Goal: Transaction & Acquisition: Obtain resource

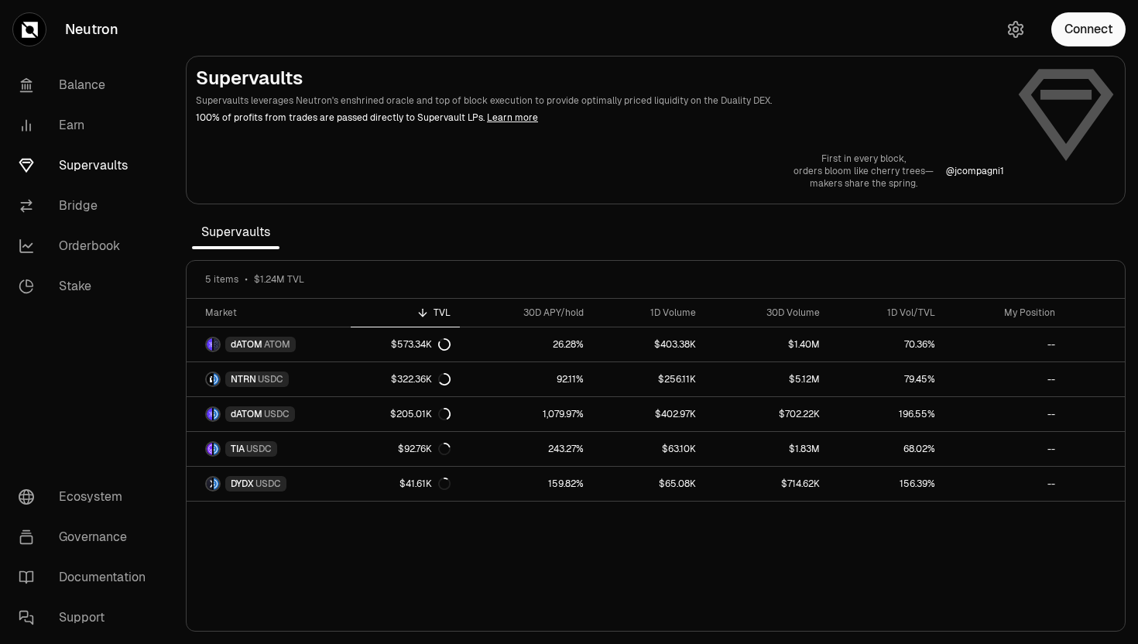
click at [83, 167] on link "Supervaults" at bounding box center [86, 166] width 161 height 40
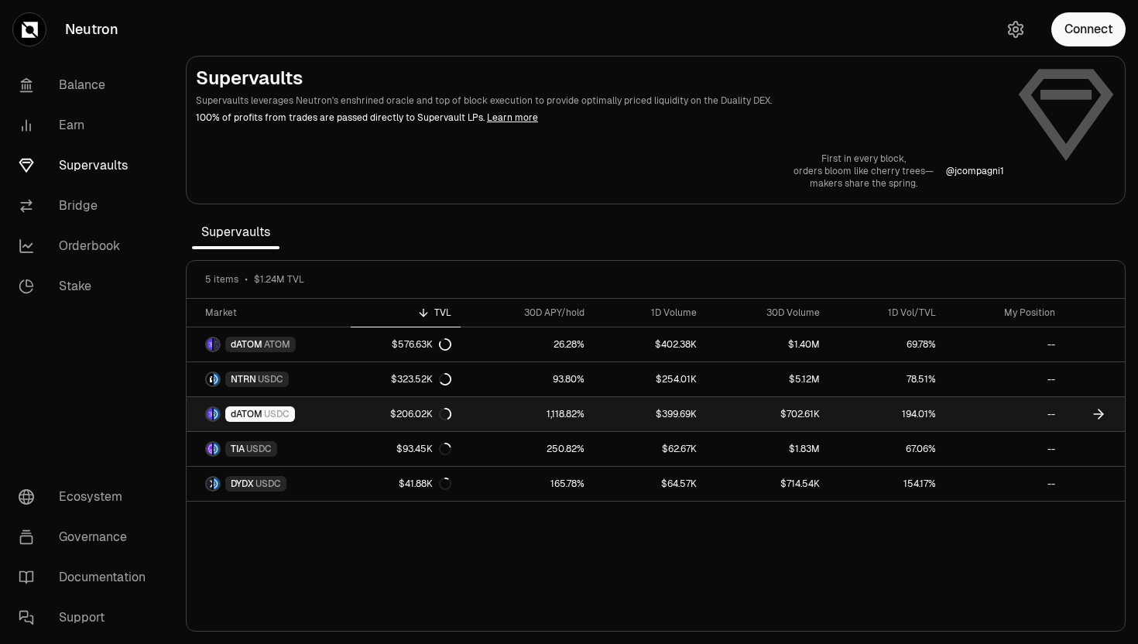
click at [246, 409] on span "dATOM" at bounding box center [247, 414] width 32 height 12
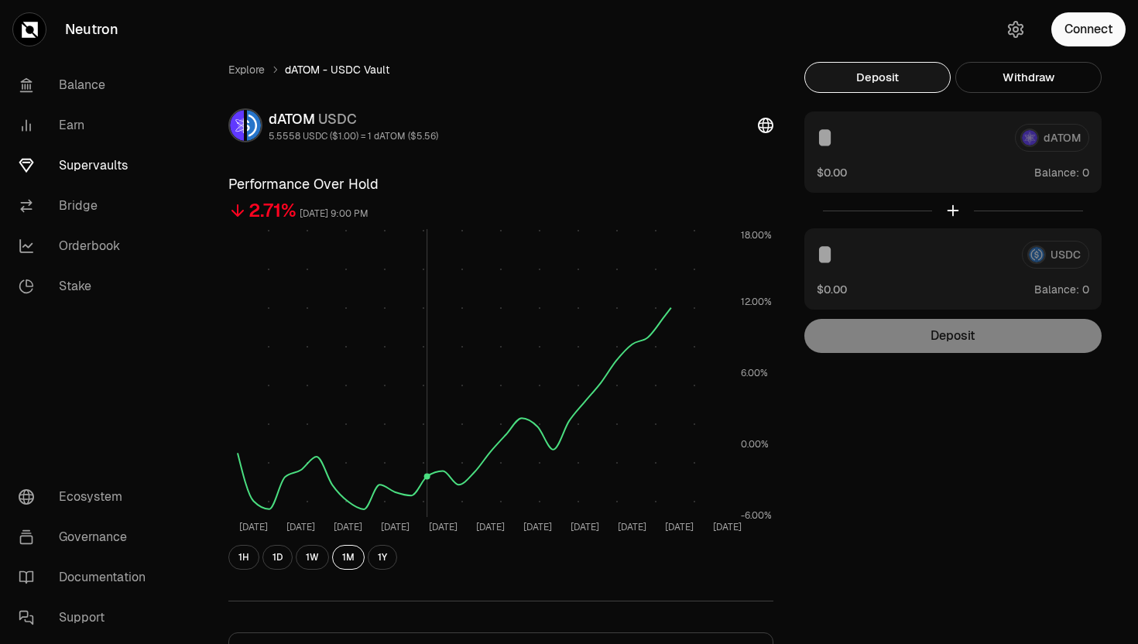
scroll to position [368, 0]
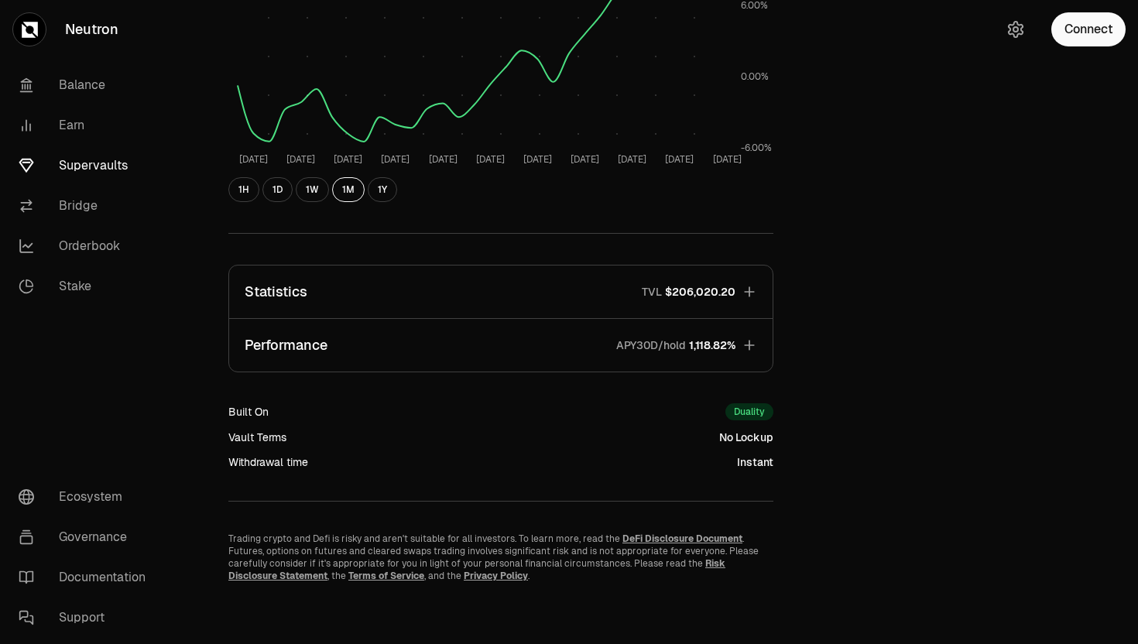
click at [676, 317] on button "Statistics TVL $206,020.20" at bounding box center [501, 292] width 544 height 53
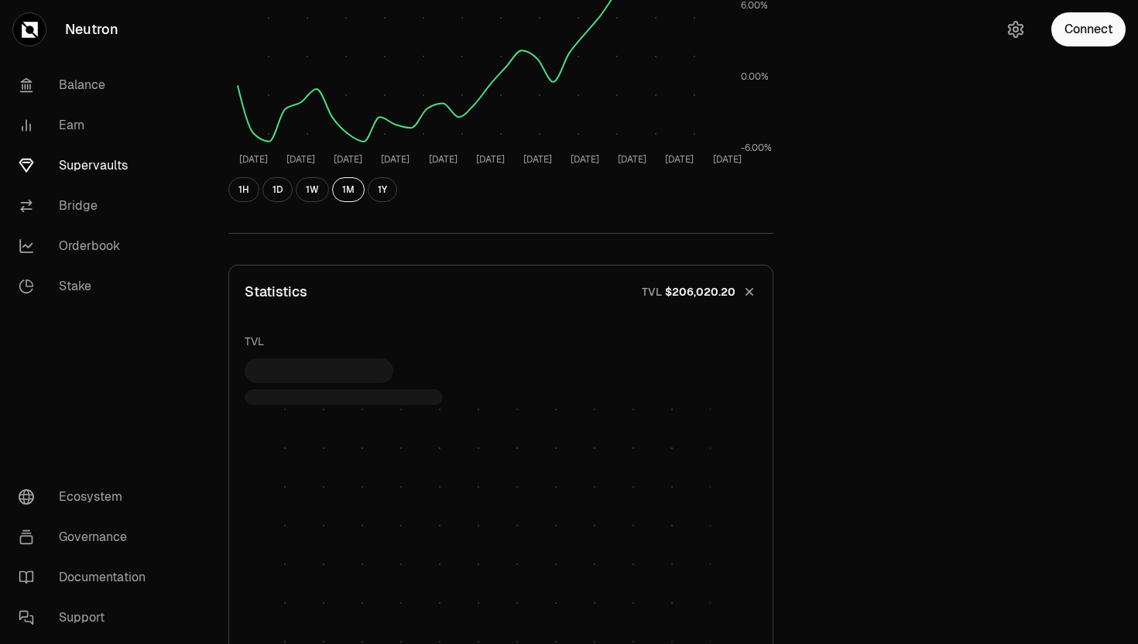
click at [681, 300] on button "Statistics TVL $206,020.20" at bounding box center [501, 292] width 544 height 53
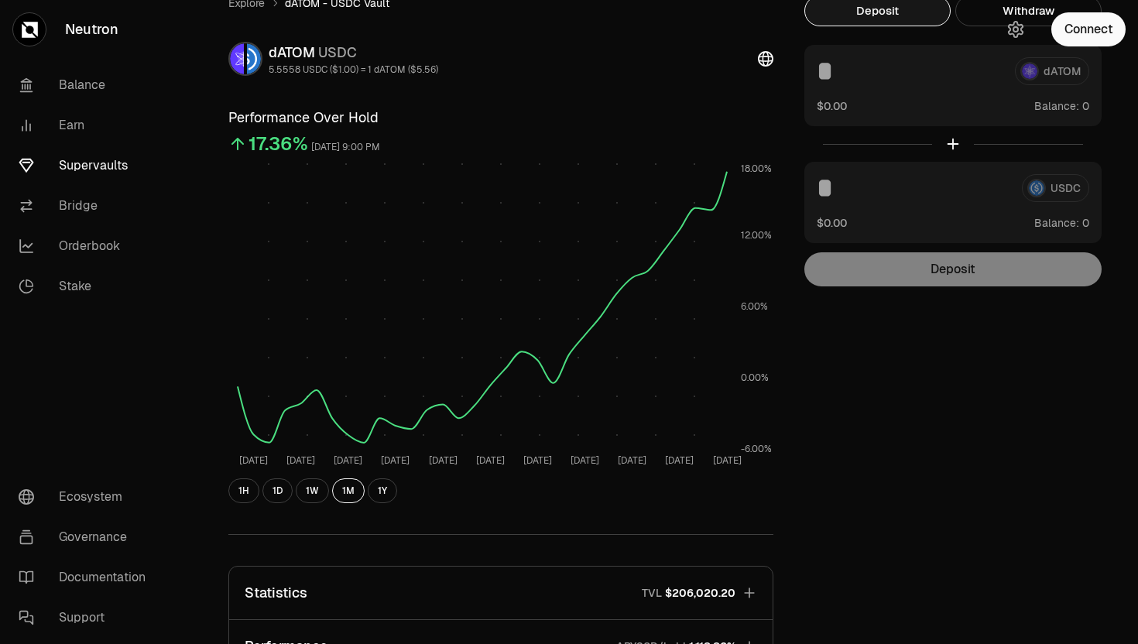
scroll to position [0, 0]
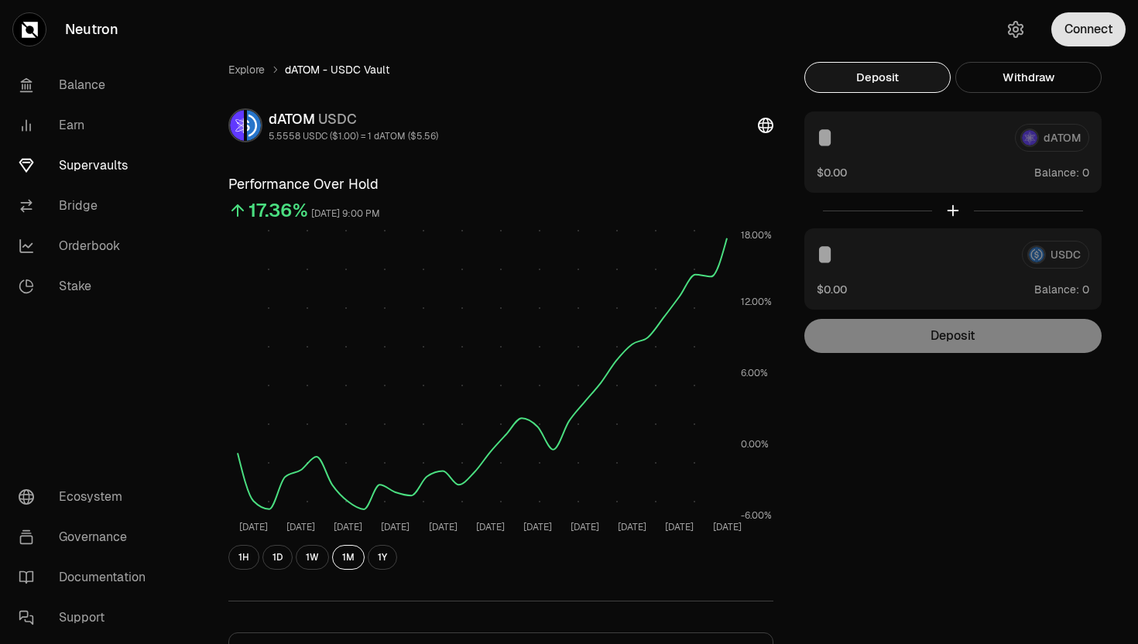
click at [1089, 34] on button "Connect" at bounding box center [1089, 29] width 74 height 34
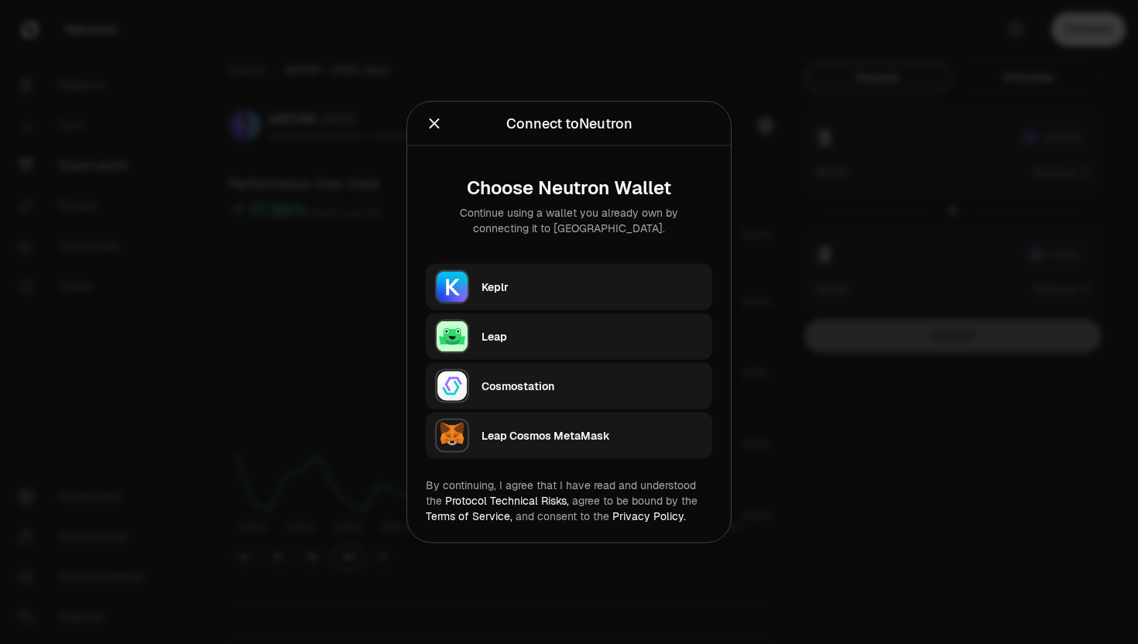
click at [492, 300] on div "Keplr" at bounding box center [597, 287] width 231 height 36
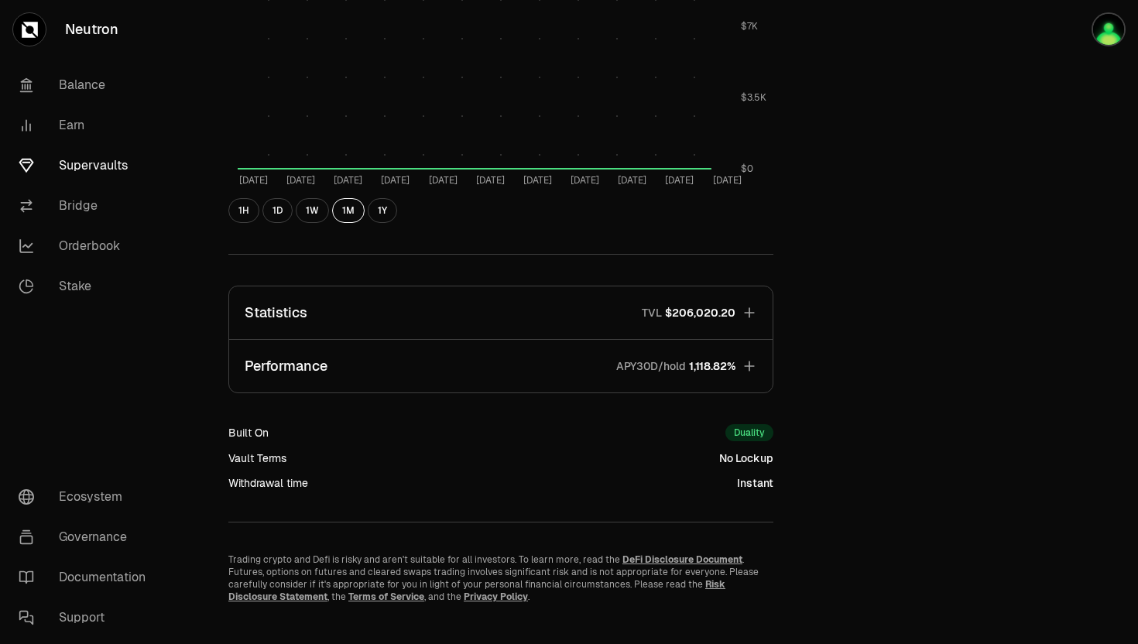
scroll to position [834, 0]
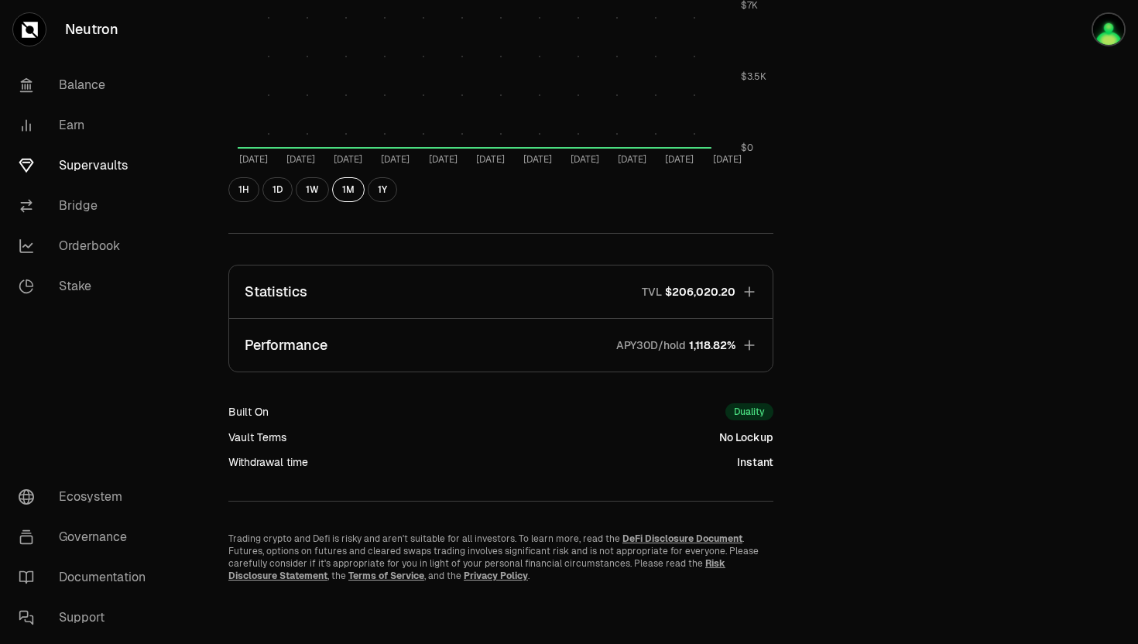
click at [676, 347] on p "APY30D/hold" at bounding box center [651, 345] width 70 height 15
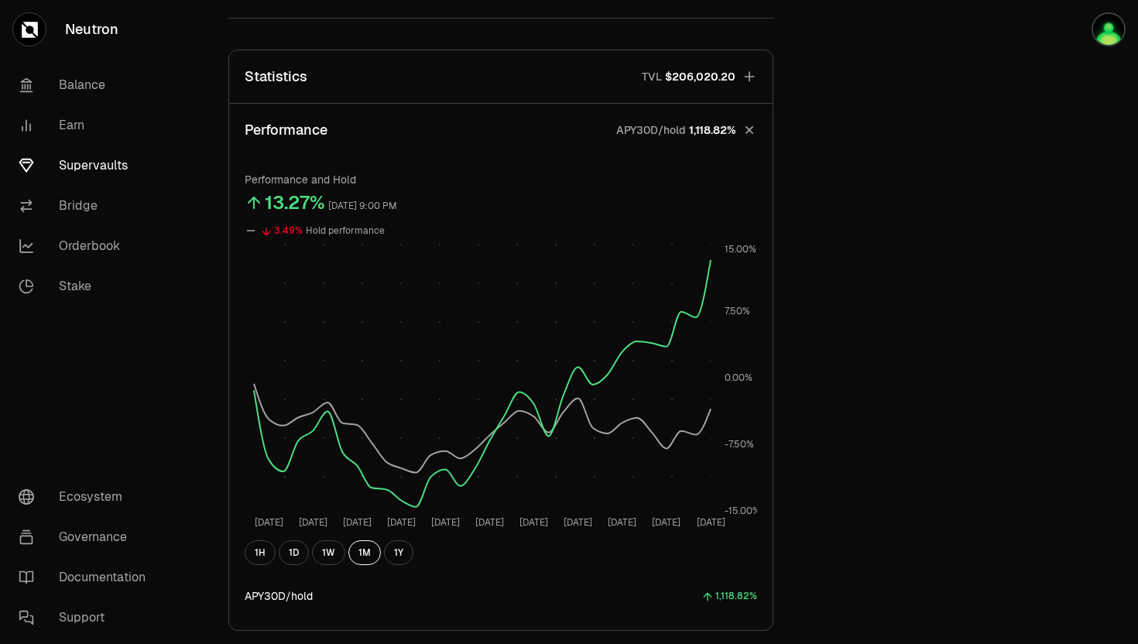
scroll to position [1079, 0]
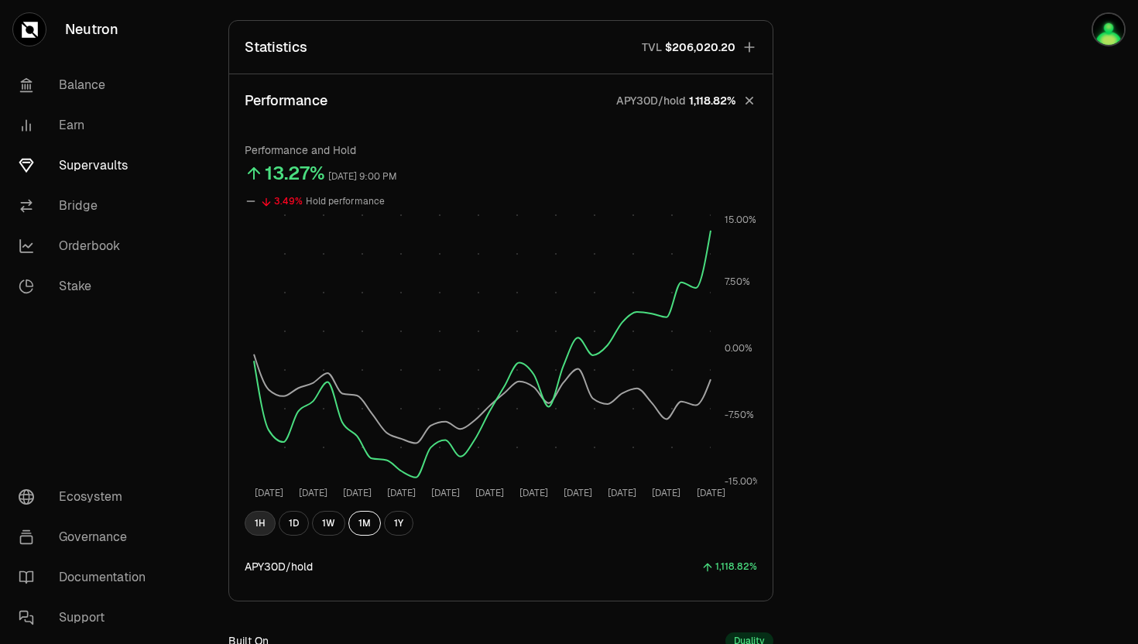
click at [250, 522] on button "1H" at bounding box center [260, 523] width 31 height 25
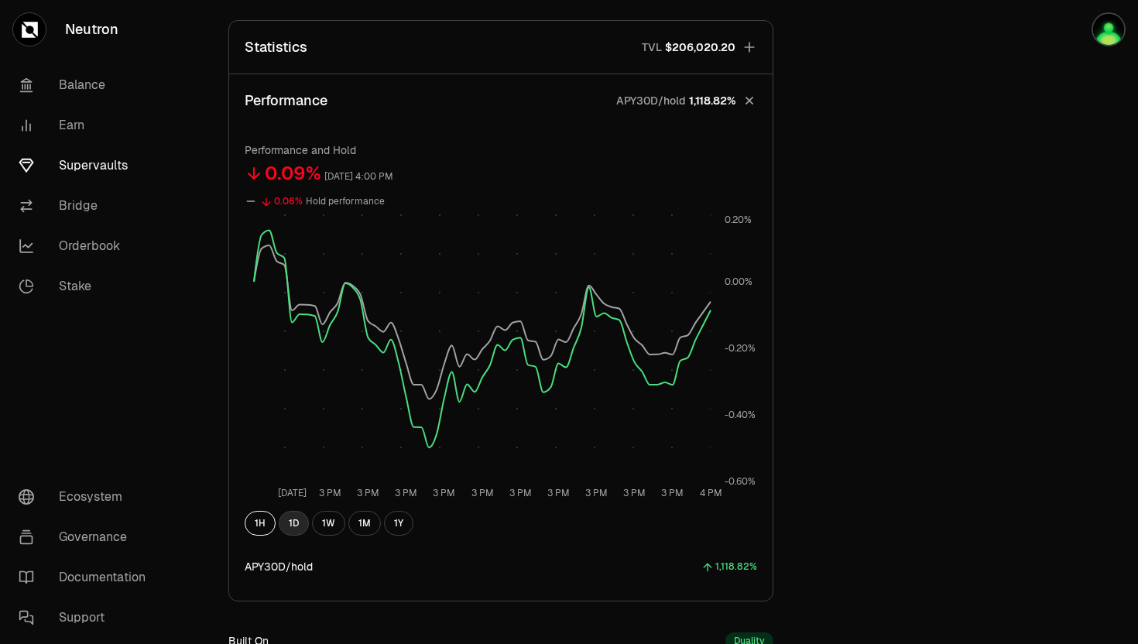
click at [282, 526] on button "1D" at bounding box center [294, 523] width 30 height 25
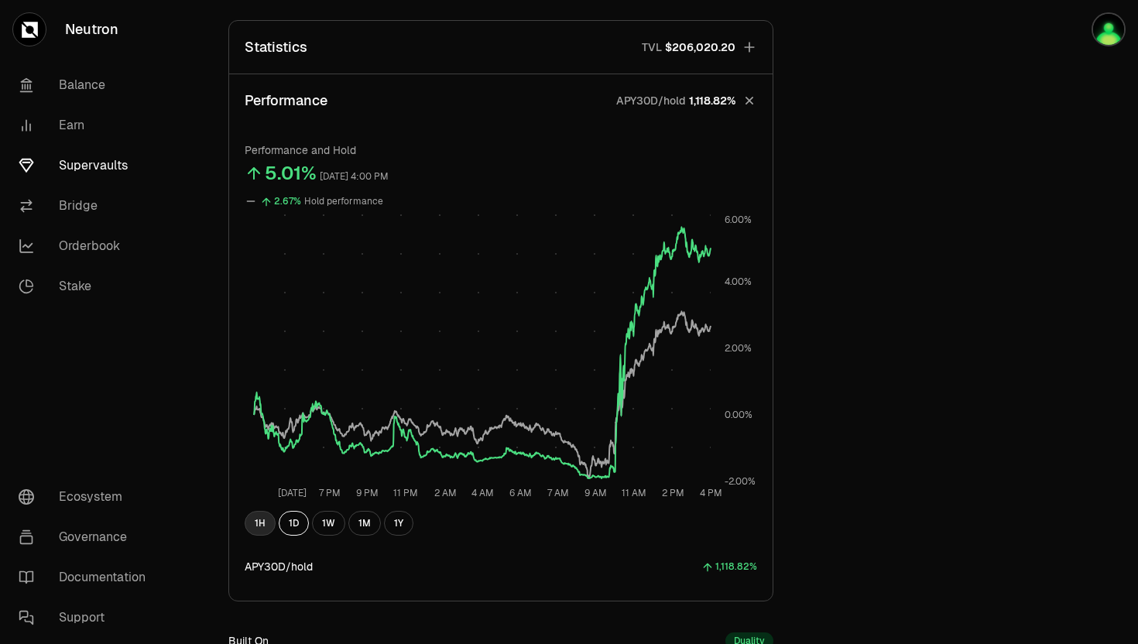
click at [263, 516] on button "1H" at bounding box center [260, 523] width 31 height 25
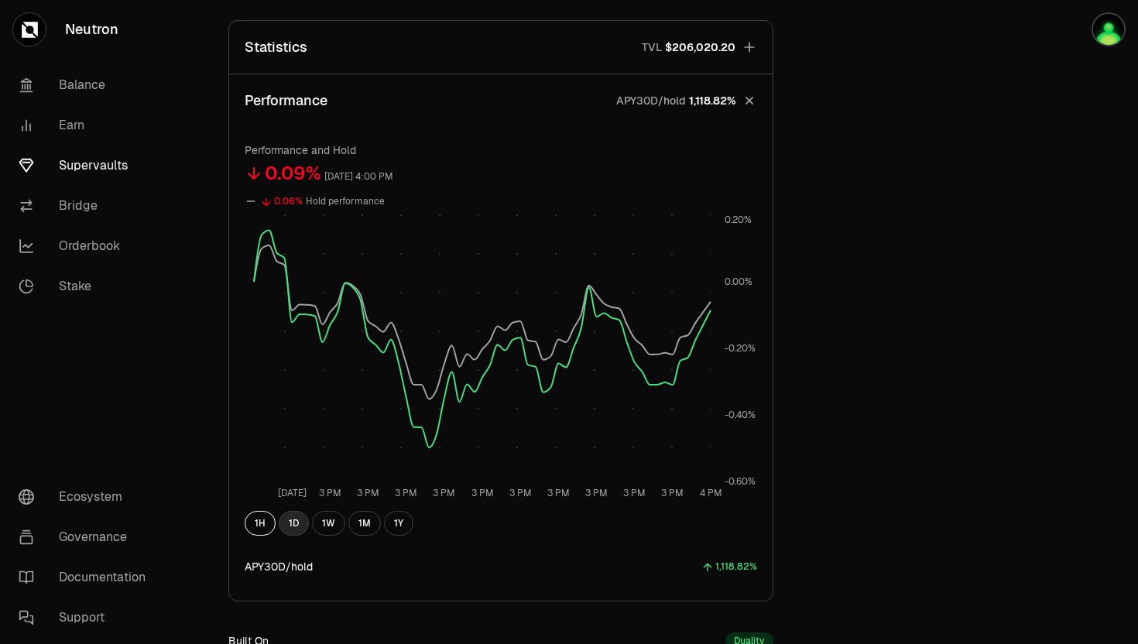
click at [289, 517] on button "1D" at bounding box center [294, 523] width 30 height 25
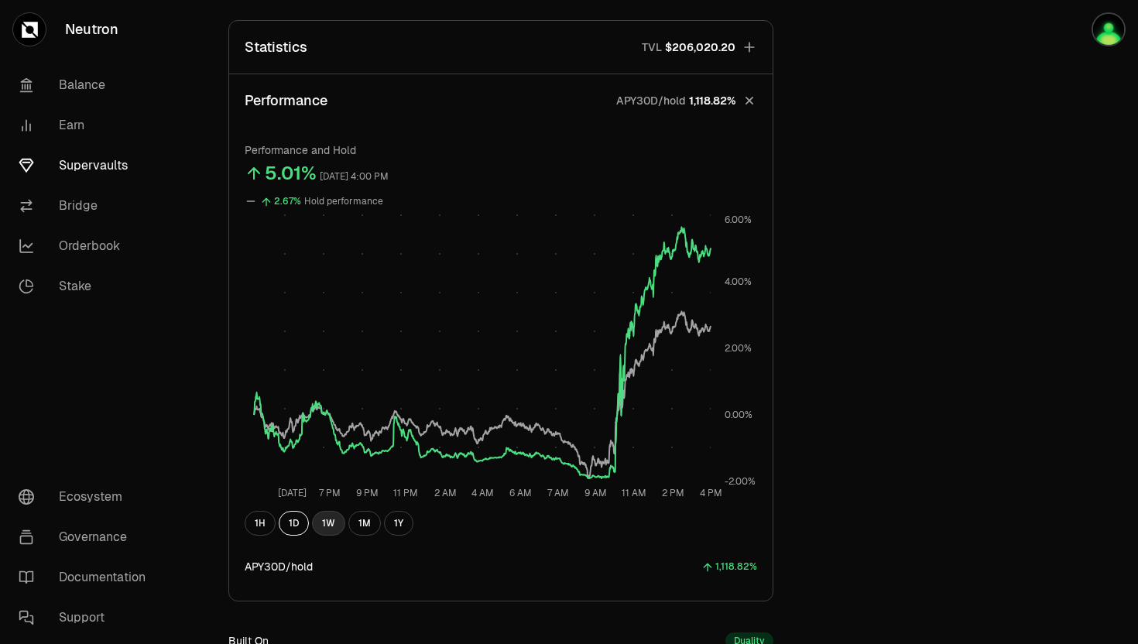
click at [328, 520] on button "1W" at bounding box center [328, 523] width 33 height 25
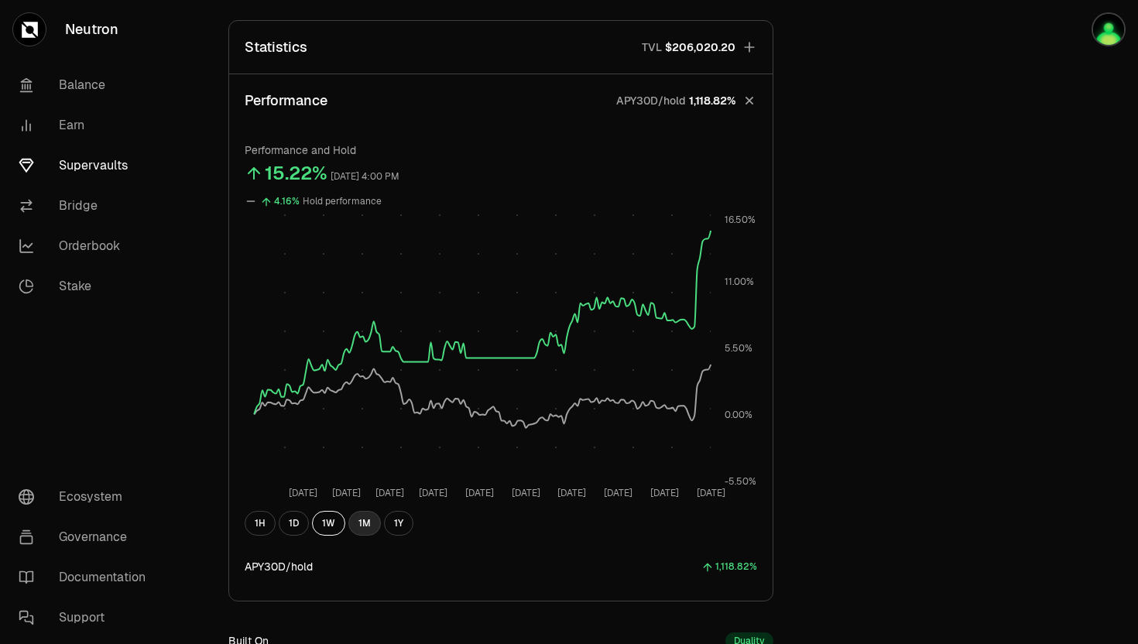
click at [365, 517] on button "1M" at bounding box center [364, 523] width 33 height 25
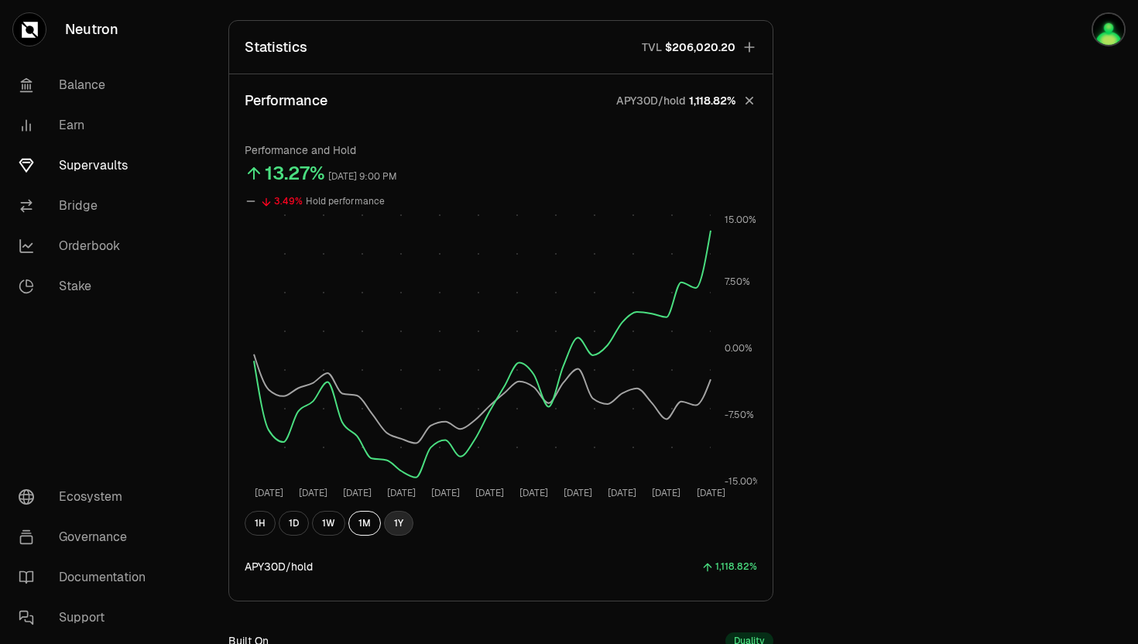
click at [396, 520] on button "1Y" at bounding box center [398, 523] width 29 height 25
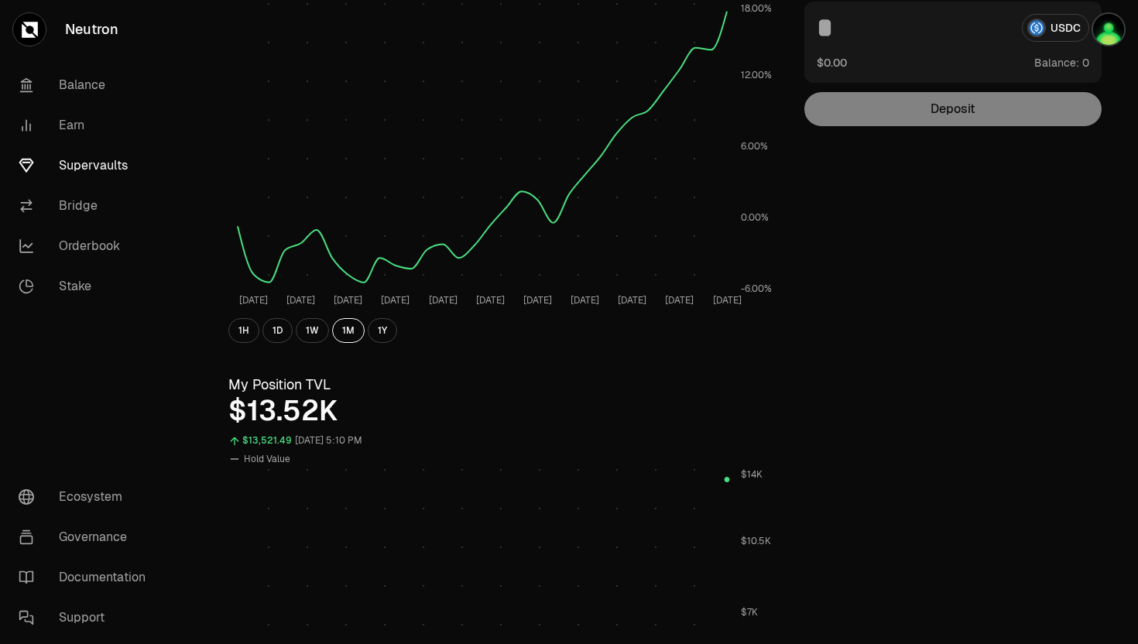
scroll to position [0, 0]
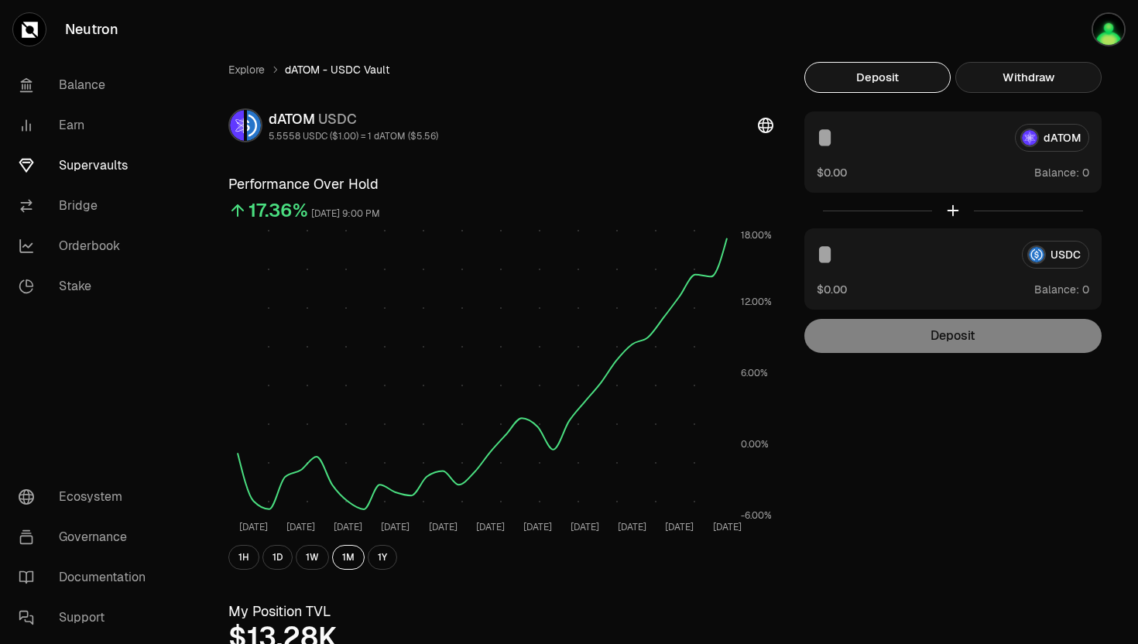
click at [999, 73] on button "Withdraw" at bounding box center [1029, 77] width 146 height 31
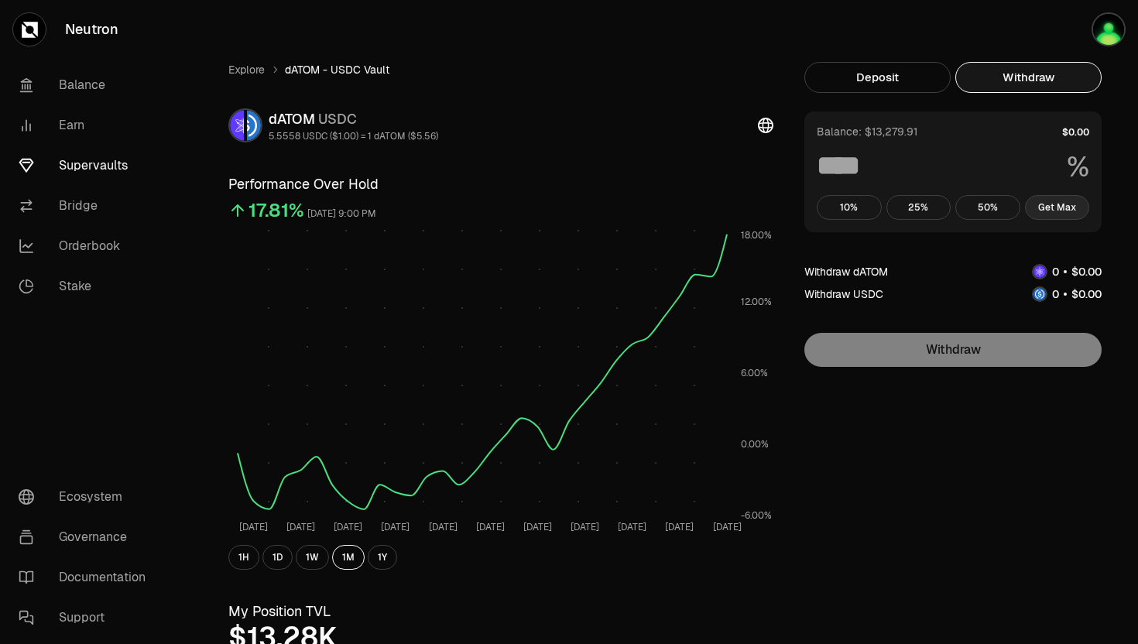
click at [1049, 204] on button "Get Max" at bounding box center [1057, 207] width 65 height 25
type input "***"
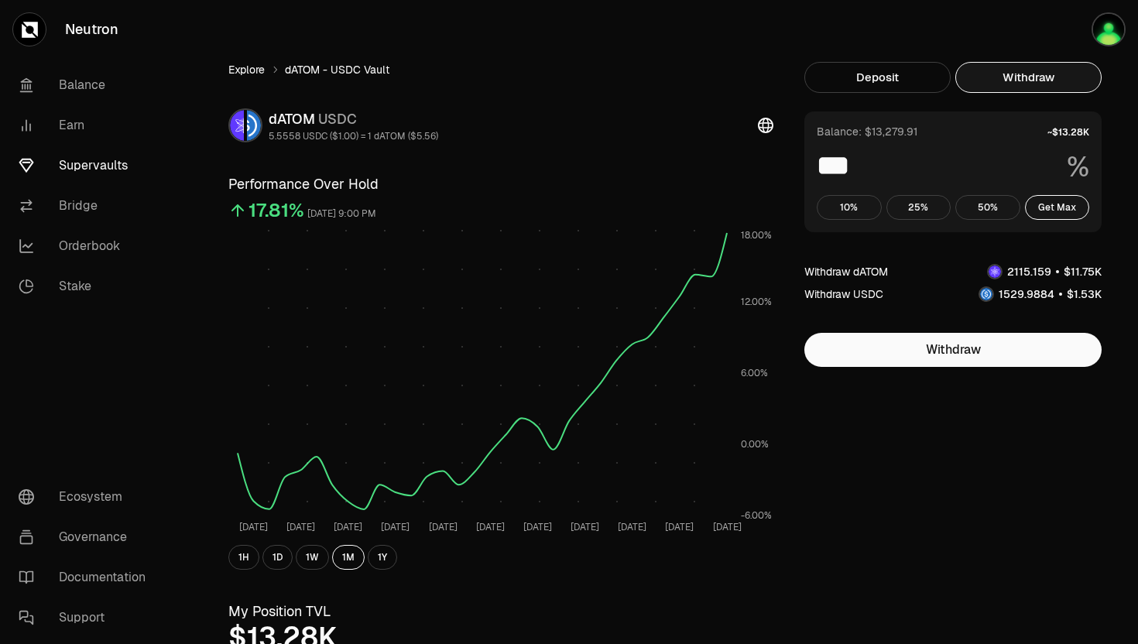
click at [243, 71] on link "Explore" at bounding box center [246, 69] width 36 height 15
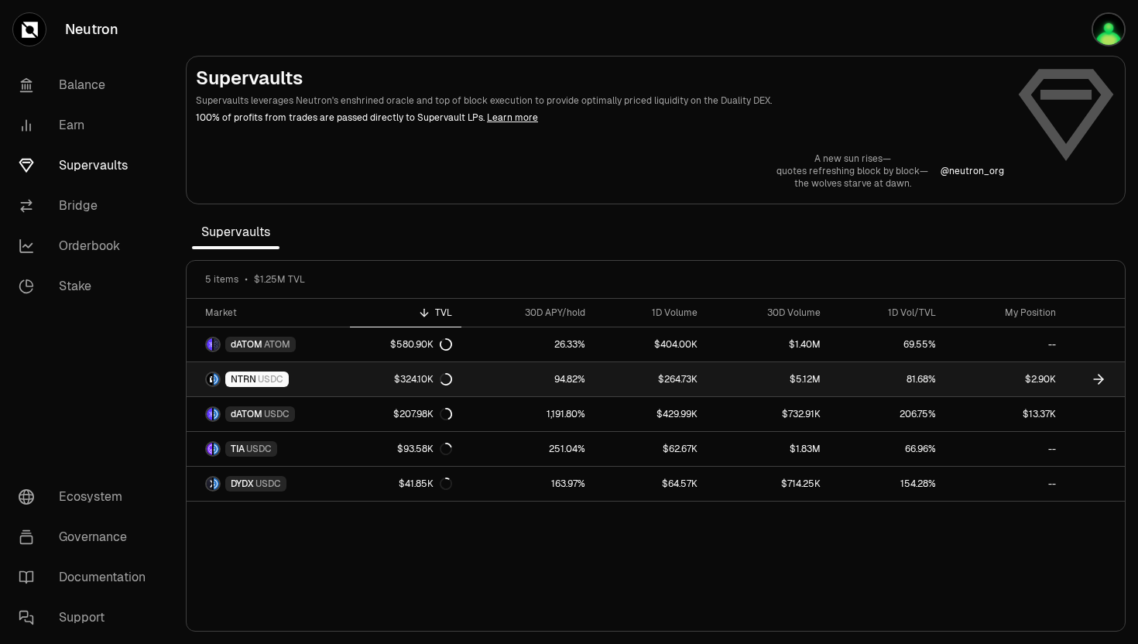
click at [236, 383] on span "NTRN" at bounding box center [244, 379] width 26 height 12
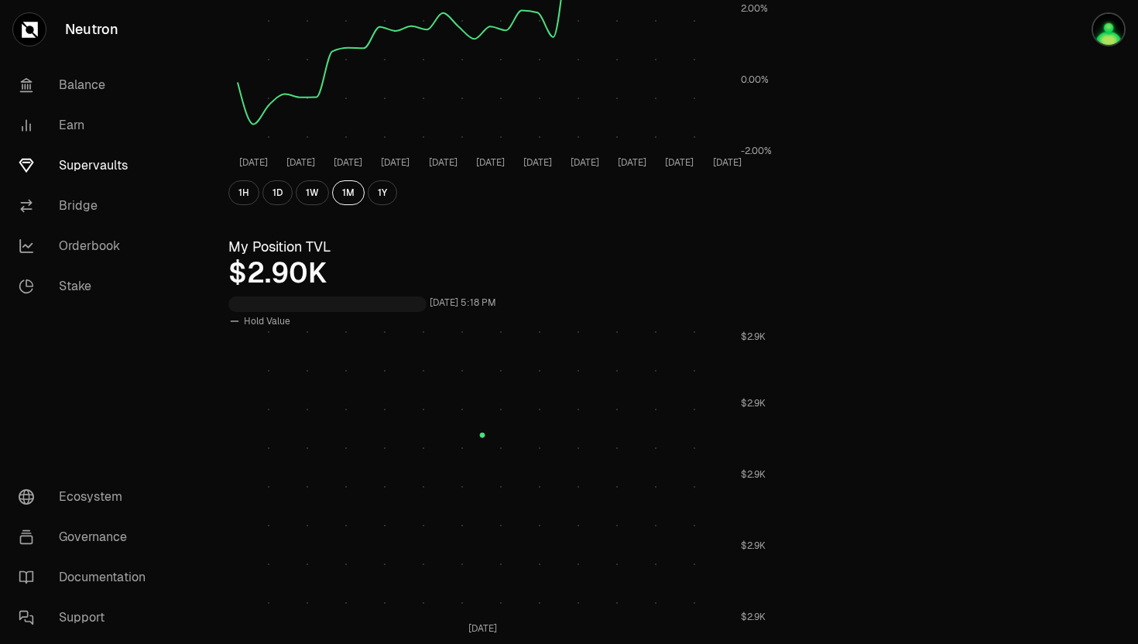
scroll to position [472, 0]
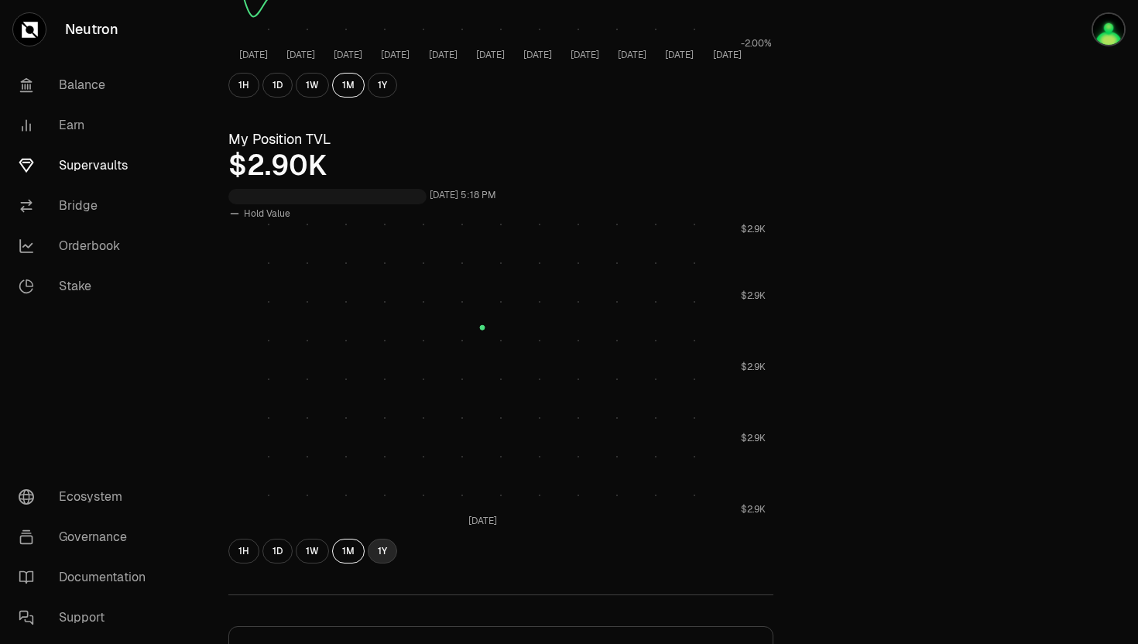
click at [373, 558] on button "1Y" at bounding box center [382, 551] width 29 height 25
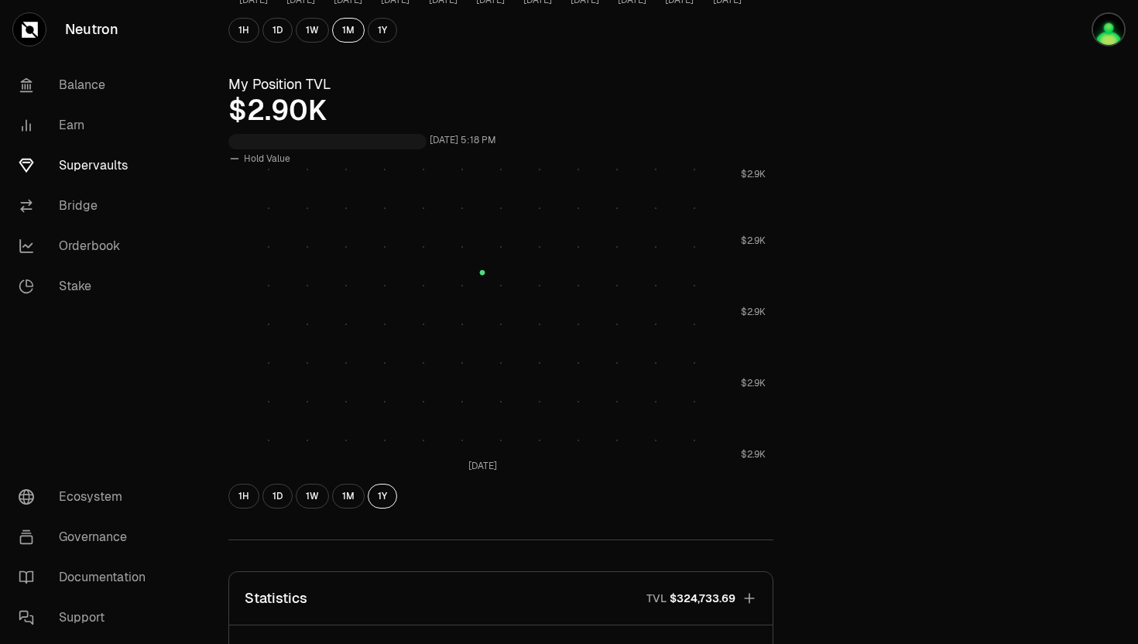
scroll to position [510, 0]
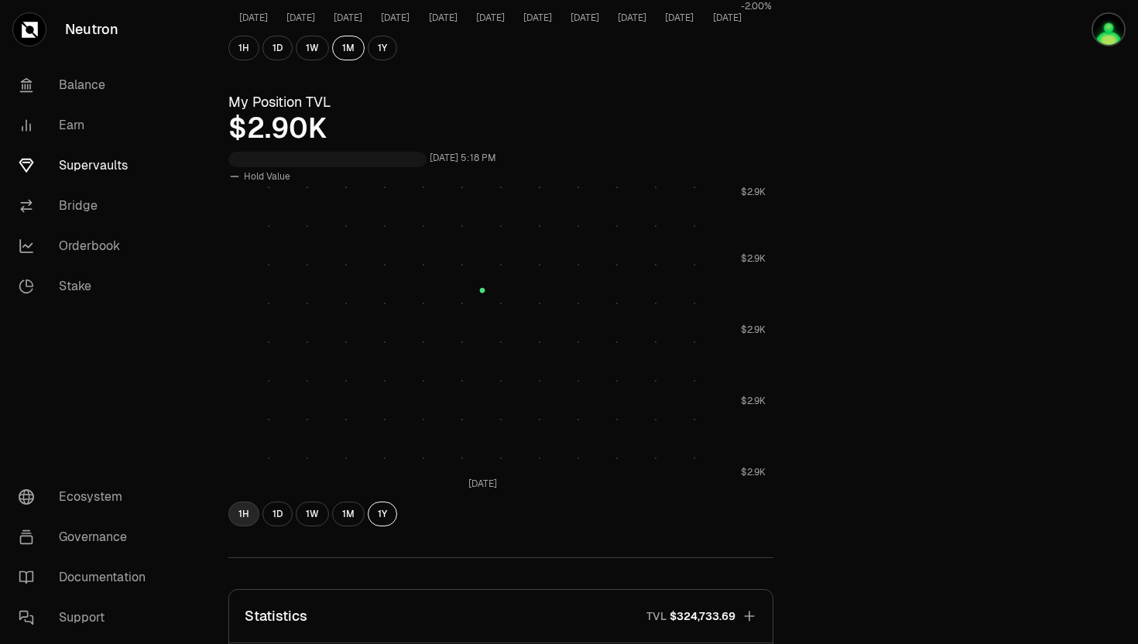
click at [242, 517] on button "1H" at bounding box center [243, 514] width 31 height 25
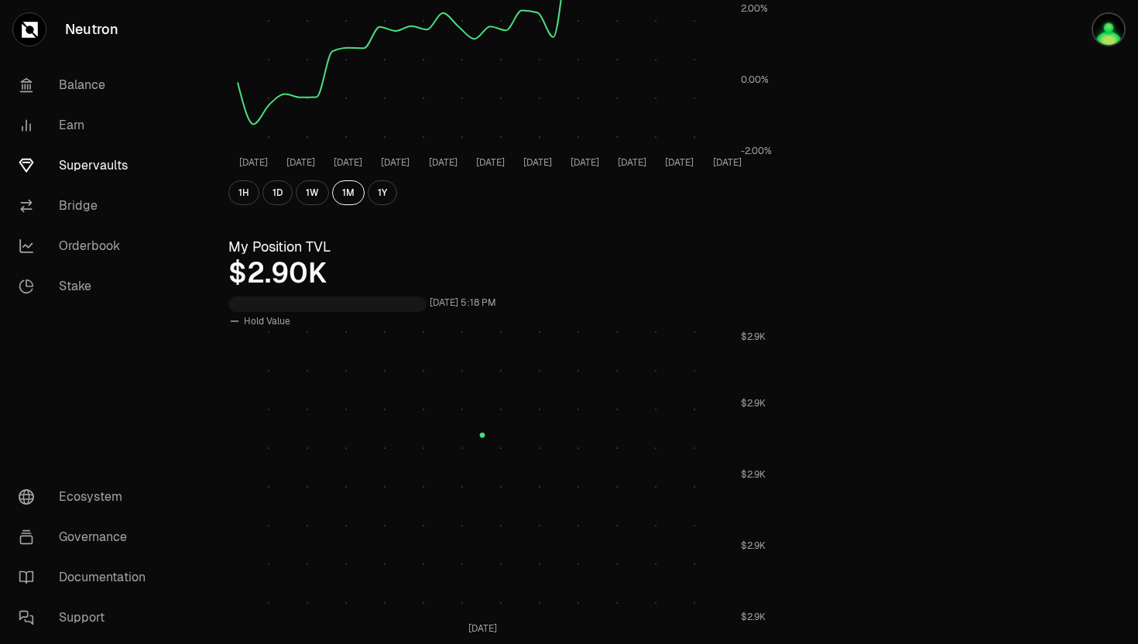
scroll to position [319, 0]
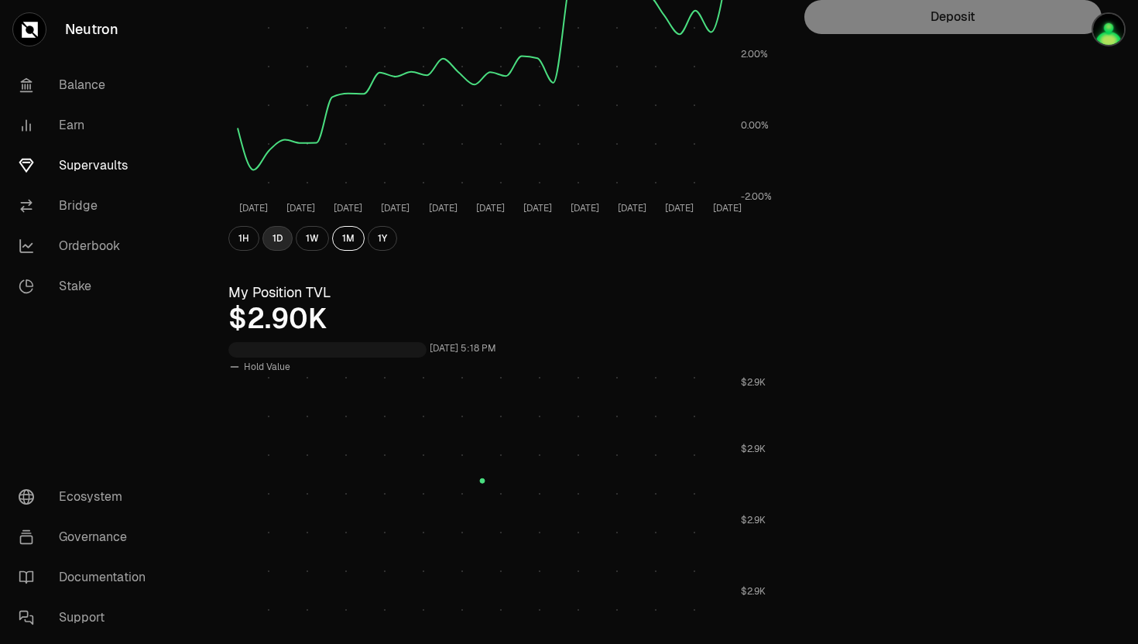
click at [280, 232] on button "1D" at bounding box center [278, 238] width 30 height 25
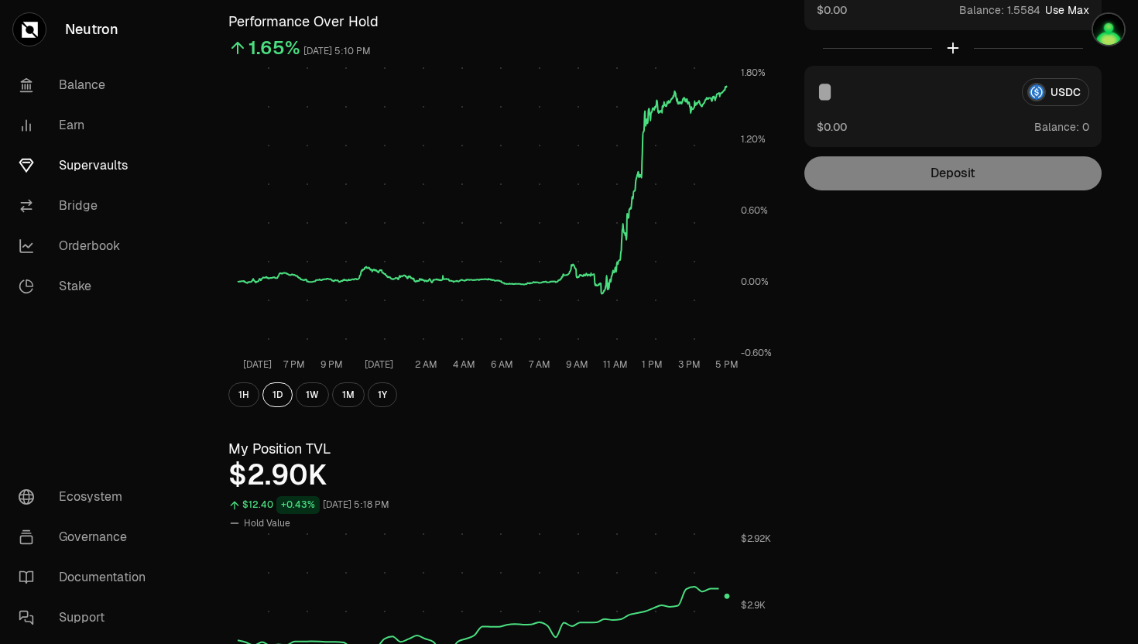
scroll to position [456, 0]
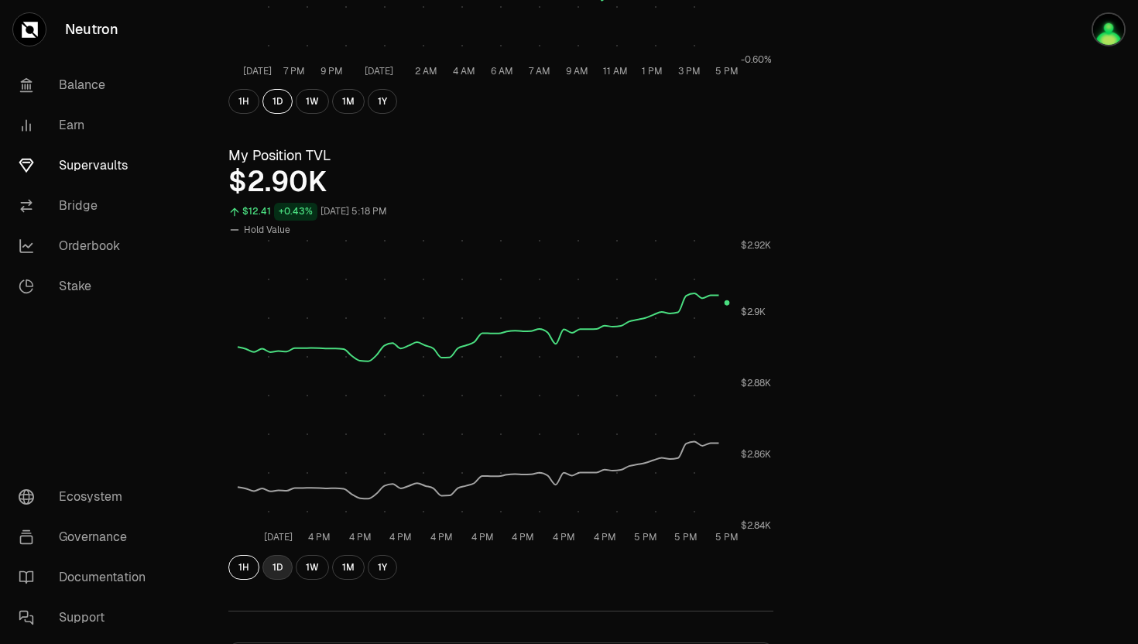
click at [276, 568] on button "1D" at bounding box center [278, 567] width 30 height 25
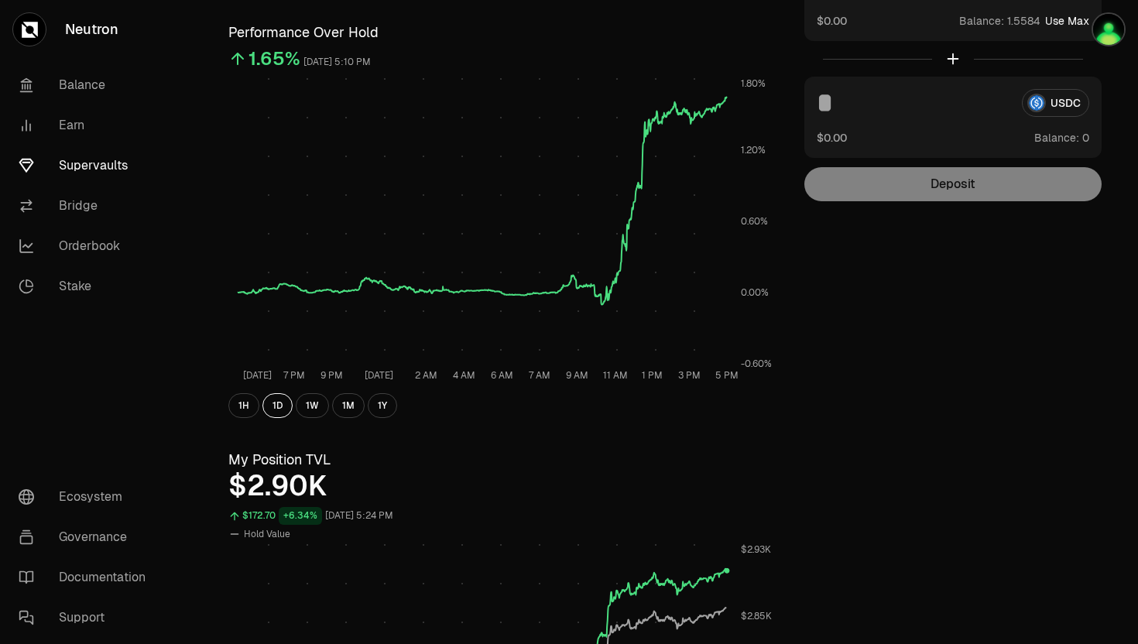
scroll to position [0, 0]
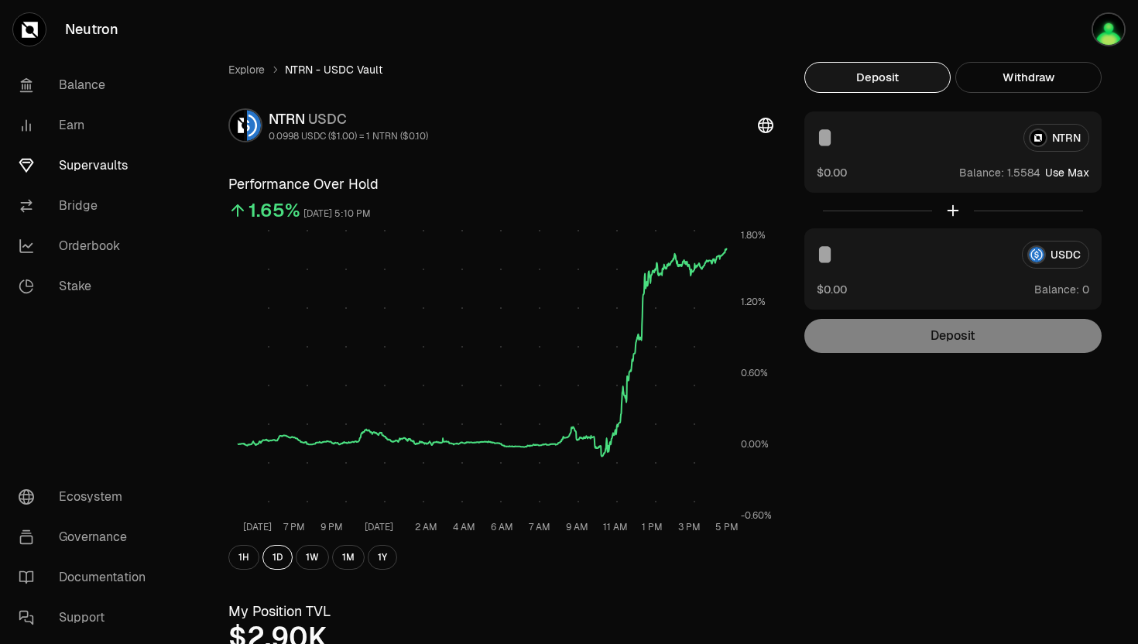
click at [1063, 175] on button "Use Max" at bounding box center [1067, 172] width 44 height 15
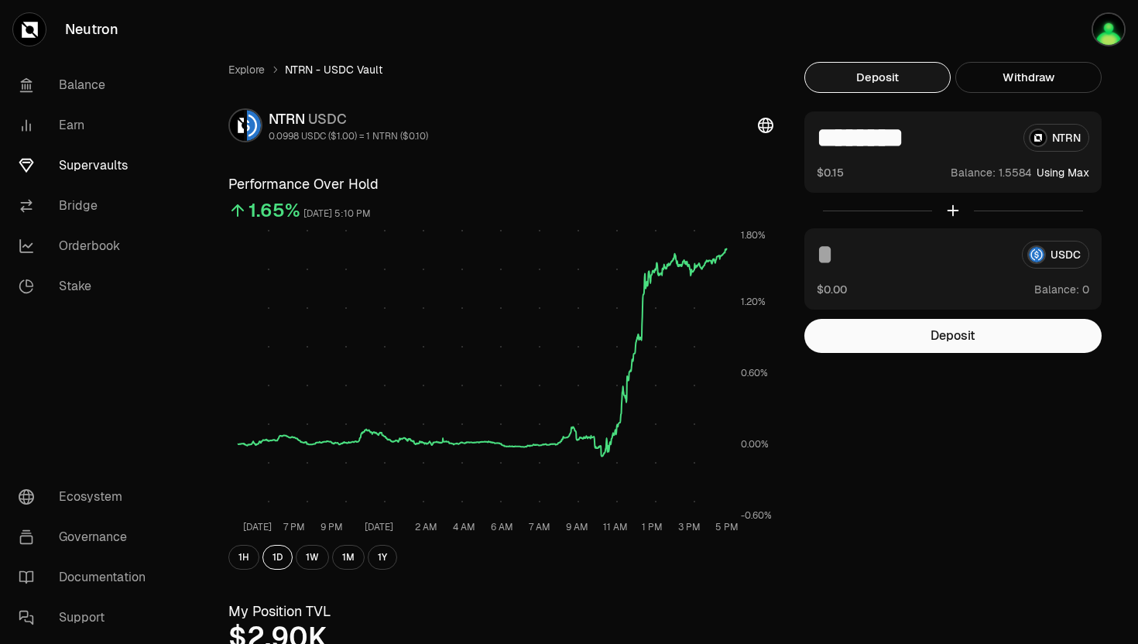
type input "********"
click at [252, 74] on link "Explore" at bounding box center [246, 69] width 36 height 15
